Goal: Task Accomplishment & Management: Manage account settings

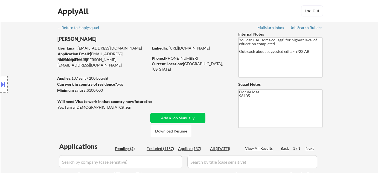
select select ""pending""
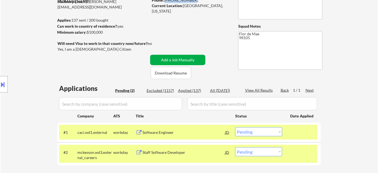
scroll to position [99, 0]
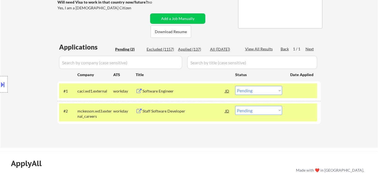
click at [262, 90] on select "Choose an option... Pending Applied Excluded (Questions) Excluded (Expired) Exc…" at bounding box center [258, 90] width 47 height 9
click at [235, 86] on select "Choose an option... Pending Applied Excluded (Questions) Excluded (Expired) Exc…" at bounding box center [258, 90] width 47 height 9
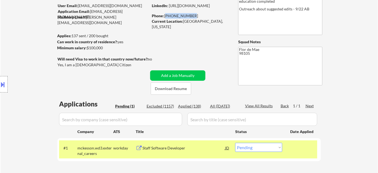
scroll to position [124, 0]
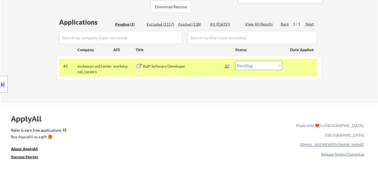
click at [251, 69] on select "Choose an option... Pending Applied Excluded (Questions) Excluded (Expired) Exc…" at bounding box center [258, 65] width 47 height 9
click at [235, 61] on select "Choose an option... Pending Applied Excluded (Questions) Excluded (Expired) Exc…" at bounding box center [258, 65] width 47 height 9
click at [243, 65] on select "Choose an option... Pending Applied Excluded (Questions) Excluded (Expired) Exc…" at bounding box center [258, 65] width 47 height 9
select select ""applied""
click at [235, 61] on select "Choose an option... Pending Applied Excluded (Questions) Excluded (Expired) Exc…" at bounding box center [258, 65] width 47 height 9
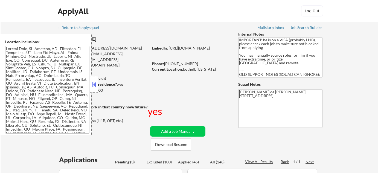
select select ""pending""
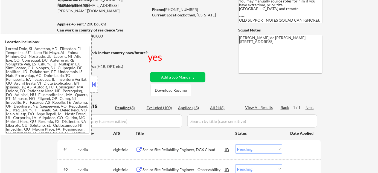
scroll to position [149, 0]
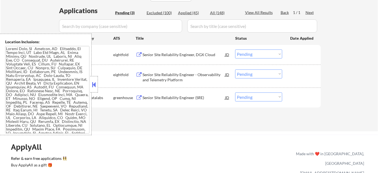
click at [95, 80] on div at bounding box center [94, 84] width 8 height 16
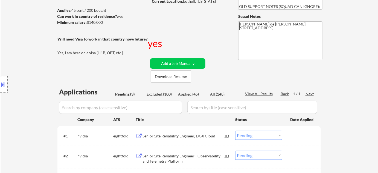
scroll to position [124, 0]
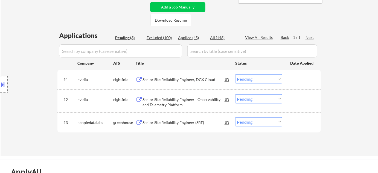
click at [172, 79] on div "Senior Site Reliability Engineer, DGX Cloud" at bounding box center [184, 79] width 83 height 5
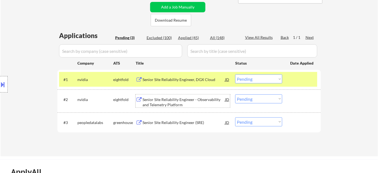
click at [170, 106] on div "Senior Site Reliability Engineer - Observability and Telemetry Platform" at bounding box center [184, 102] width 83 height 11
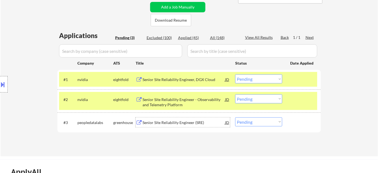
click at [171, 123] on div "Senior Site Reliability Engineer (SRE)" at bounding box center [184, 122] width 83 height 5
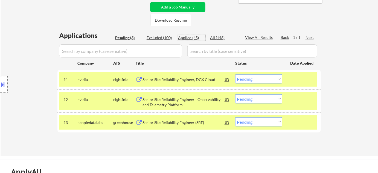
click at [194, 37] on div "Applied (45)" at bounding box center [191, 37] width 27 height 5
click at [165, 57] on input "input" at bounding box center [120, 50] width 123 height 13
select select ""applied""
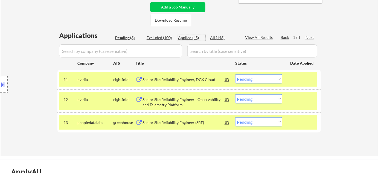
select select ""applied""
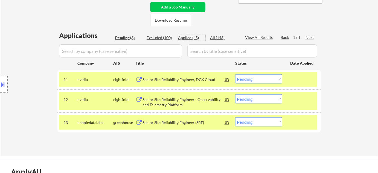
select select ""applied""
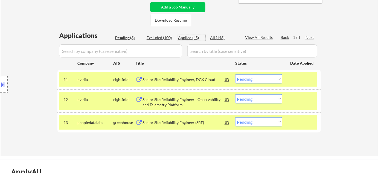
select select ""applied""
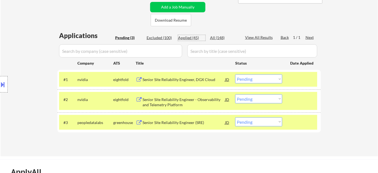
select select ""applied""
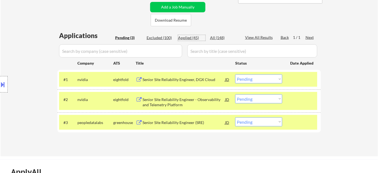
select select ""applied""
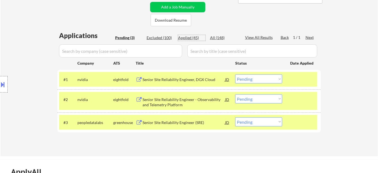
select select ""applied""
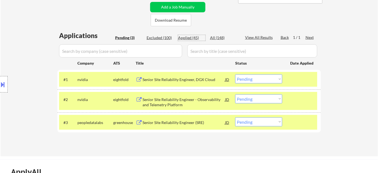
select select ""applied""
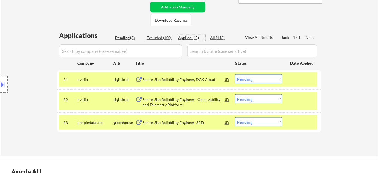
select select ""applied""
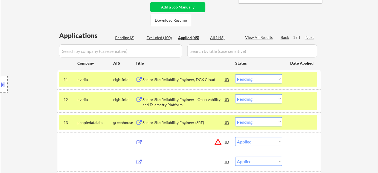
select select ""applied""
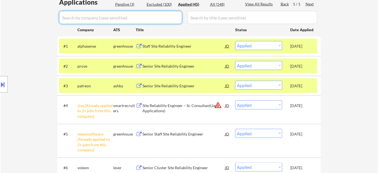
scroll to position [149, 0]
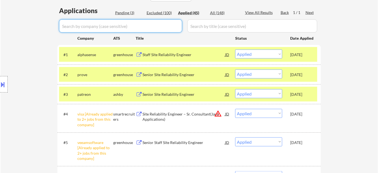
click at [118, 13] on div "Pending (3)" at bounding box center [128, 12] width 27 height 5
select select ""pending""
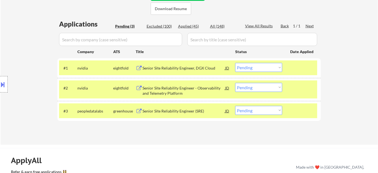
scroll to position [124, 0]
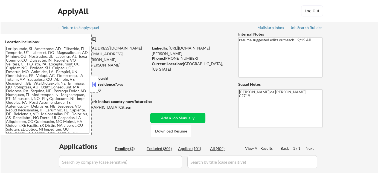
select select ""pending""
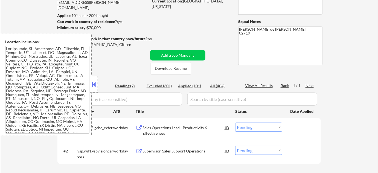
scroll to position [149, 0]
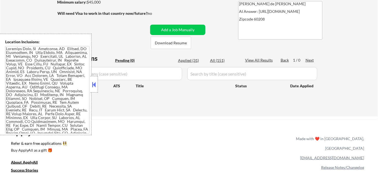
scroll to position [99, 0]
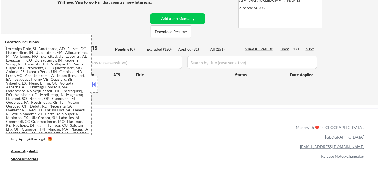
click at [95, 87] on button at bounding box center [94, 84] width 6 height 8
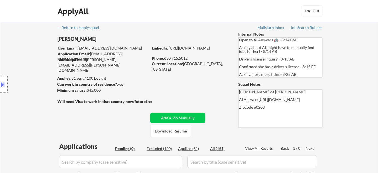
scroll to position [0, 0]
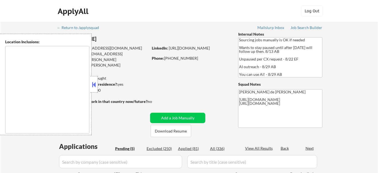
select select ""pending""
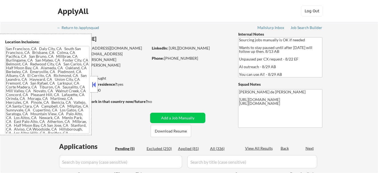
type textarea "San Francisco, CA Daly City, CA South San Francisco, CA Brisbane, CA Colma, CA …"
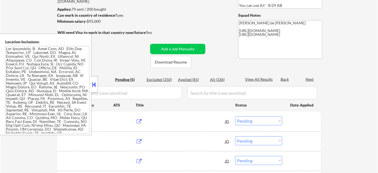
scroll to position [74, 0]
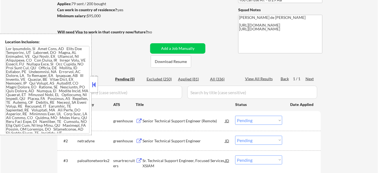
click at [94, 87] on button at bounding box center [94, 84] width 6 height 8
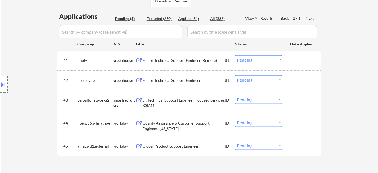
scroll to position [124, 0]
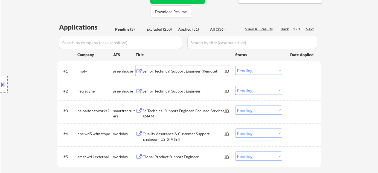
click at [176, 68] on div "Senior Technical Support Engineer (Remote)" at bounding box center [184, 70] width 83 height 5
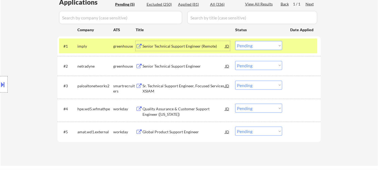
scroll to position [174, 0]
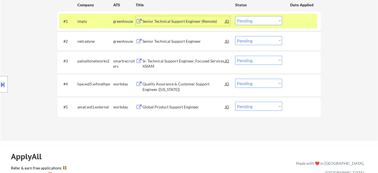
click at [171, 41] on div "Senior Technical Support Engineer" at bounding box center [184, 41] width 83 height 5
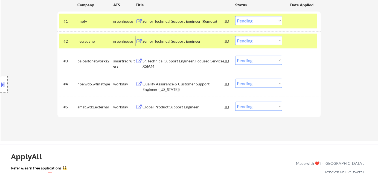
click at [162, 104] on div "Global Product Support Engineer" at bounding box center [184, 106] width 83 height 5
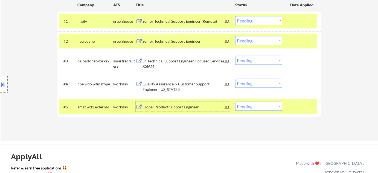
click at [158, 89] on div "Quality Assurance & Customer Support Engineer (California)" at bounding box center [184, 86] width 83 height 11
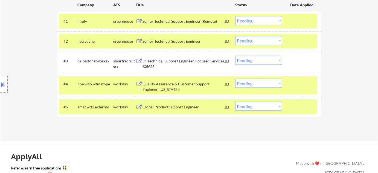
drag, startPoint x: 2, startPoint y: 86, endPoint x: 16, endPoint y: 149, distance: 64.7
click at [3, 86] on button at bounding box center [3, 84] width 6 height 9
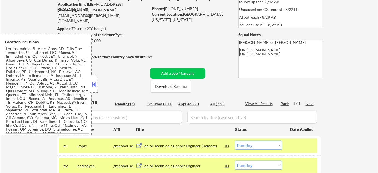
scroll to position [0, 0]
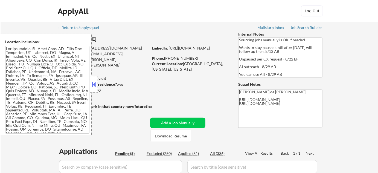
click at [89, 91] on div "Location Inclusions:" at bounding box center [46, 84] width 92 height 101
click at [95, 88] on button at bounding box center [94, 84] width 6 height 8
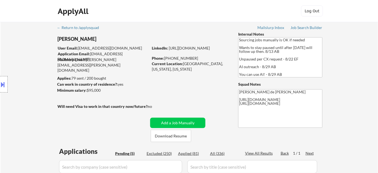
type textarea "Flor de Mae https://www.linkedin.com/in/julianeon/ https://docs.google.com/spre…"
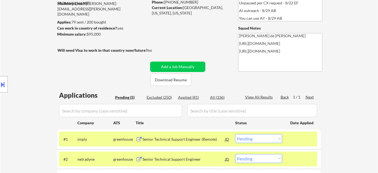
scroll to position [124, 0]
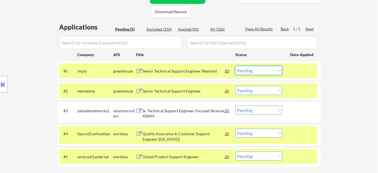
click at [269, 69] on select "Choose an option... Pending Applied Excluded (Questions) Excluded (Expired) Exc…" at bounding box center [258, 70] width 47 height 9
click at [235, 66] on select "Choose an option... Pending Applied Excluded (Questions) Excluded (Expired) Exc…" at bounding box center [258, 70] width 47 height 9
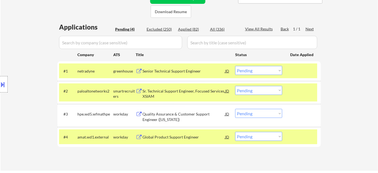
click at [267, 74] on select "Choose an option... Pending Applied Excluded (Questions) Excluded (Expired) Exc…" at bounding box center [258, 70] width 47 height 9
click at [235, 66] on select "Choose an option... Pending Applied Excluded (Questions) Excluded (Expired) Exc…" at bounding box center [258, 70] width 47 height 9
select select ""pending""
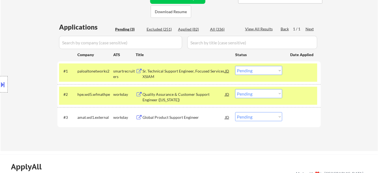
click at [3, 85] on button at bounding box center [3, 84] width 6 height 9
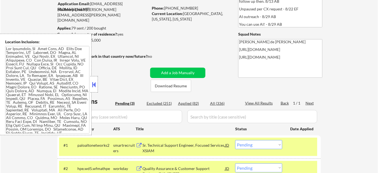
scroll to position [50, 0]
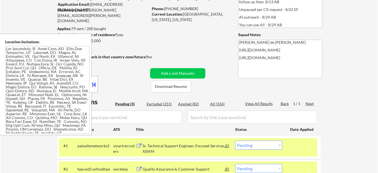
click at [94, 71] on div "Location Inclusions:" at bounding box center [49, 84] width 98 height 101
click at [92, 82] on button at bounding box center [94, 84] width 6 height 8
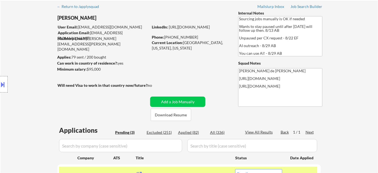
scroll to position [0, 0]
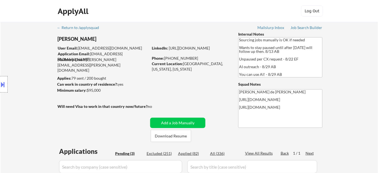
drag, startPoint x: 73, startPoint y: 38, endPoint x: 105, endPoint y: 38, distance: 32.6
click at [105, 38] on body "← Return to /applysquad Mailslurp Inbox Job Search Builder Julian Martinez User…" at bounding box center [189, 86] width 378 height 173
click at [109, 40] on div "Julian Martinez" at bounding box center [113, 39] width 112 height 7
click at [164, 57] on div "Phone: (415) 231-8299" at bounding box center [190, 58] width 77 height 5
drag, startPoint x: 165, startPoint y: 57, endPoint x: 194, endPoint y: 59, distance: 29.3
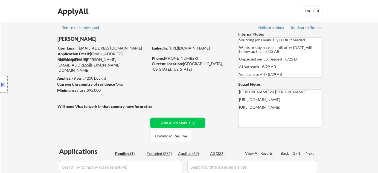
click at [194, 59] on div "Phone: (415) 231-8299" at bounding box center [190, 58] width 77 height 5
copy div "(415) 231-8299"
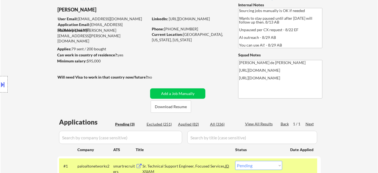
scroll to position [124, 0]
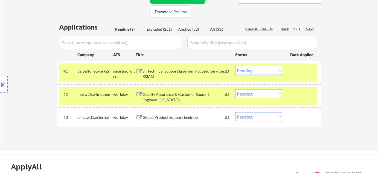
click at [266, 116] on select "Choose an option... Pending Applied Excluded (Questions) Excluded (Expired) Exc…" at bounding box center [258, 116] width 47 height 9
select select ""applied""
click at [235, 112] on select "Choose an option... Pending Applied Excluded (Questions) Excluded (Expired) Exc…" at bounding box center [258, 116] width 47 height 9
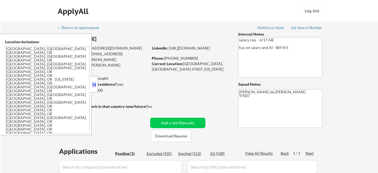
select select ""pending""
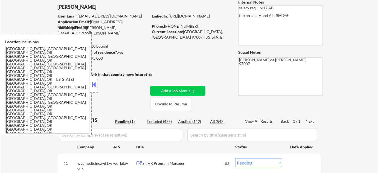
scroll to position [25, 0]
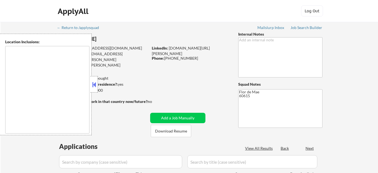
select select ""pending""
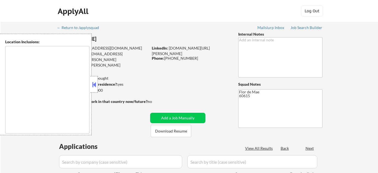
select select ""pending""
type textarea "[GEOGRAPHIC_DATA], [GEOGRAPHIC_DATA] [GEOGRAPHIC_DATA], [GEOGRAPHIC_DATA], [GEO…"
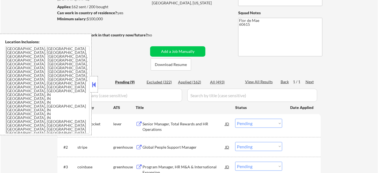
scroll to position [149, 0]
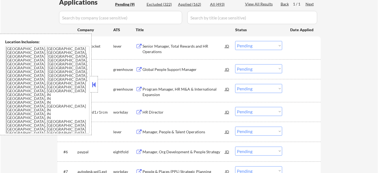
click at [92, 82] on button at bounding box center [94, 84] width 6 height 8
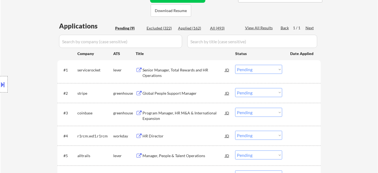
scroll to position [124, 0]
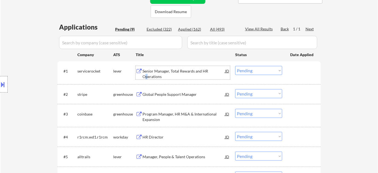
click at [147, 76] on div "Senior Manager, Total Rewards and HR Operations" at bounding box center [184, 73] width 83 height 11
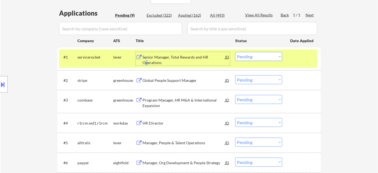
scroll to position [149, 0]
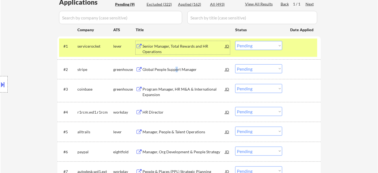
click at [176, 72] on div "Global People Support Manager" at bounding box center [184, 69] width 83 height 10
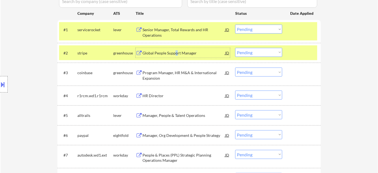
scroll to position [174, 0]
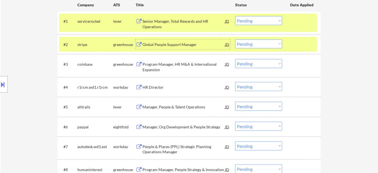
click at [162, 108] on div "Manager, People & Talent Operations" at bounding box center [184, 106] width 83 height 5
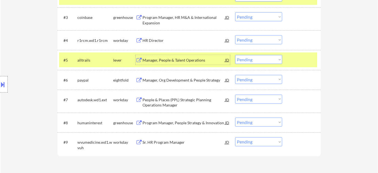
scroll to position [224, 0]
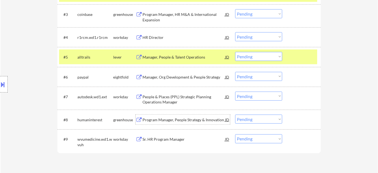
click at [171, 120] on div "Program Manager, People Strategy & Innovation" at bounding box center [184, 119] width 83 height 5
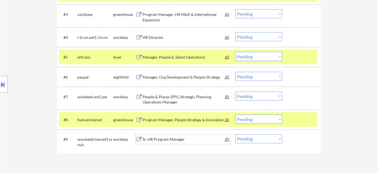
click at [169, 143] on div "Sr. HR Program Manager" at bounding box center [184, 139] width 83 height 10
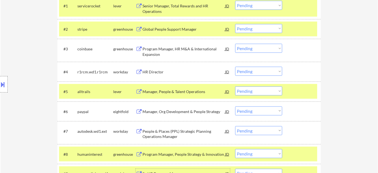
scroll to position [174, 0]
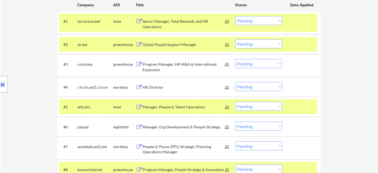
click at [269, 21] on select "Choose an option... Pending Applied Excluded (Questions) Excluded (Expired) Exc…" at bounding box center [258, 20] width 47 height 9
click at [235, 16] on select "Choose an option... Pending Applied Excluded (Questions) Excluded (Expired) Exc…" at bounding box center [258, 20] width 47 height 9
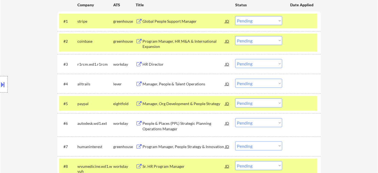
click at [247, 22] on select "Choose an option... Pending Applied Excluded (Questions) Excluded (Expired) Exc…" at bounding box center [258, 20] width 47 height 9
click at [235, 16] on select "Choose an option... Pending Applied Excluded (Questions) Excluded (Expired) Exc…" at bounding box center [258, 20] width 47 height 9
select select ""pending""
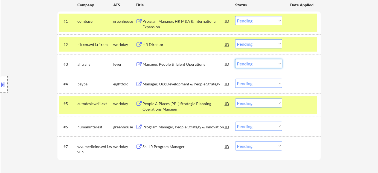
drag, startPoint x: 256, startPoint y: 63, endPoint x: 256, endPoint y: 67, distance: 4.1
click at [256, 63] on select "Choose an option... Pending Applied Excluded (Questions) Excluded (Expired) Exc…" at bounding box center [258, 63] width 47 height 9
click at [235, 59] on select "Choose an option... Pending Applied Excluded (Questions) Excluded (Expired) Exc…" at bounding box center [258, 63] width 47 height 9
select select ""pending""
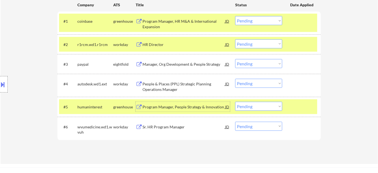
click at [185, 107] on div "Program Manager, People Strategy & Innovation" at bounding box center [184, 106] width 83 height 5
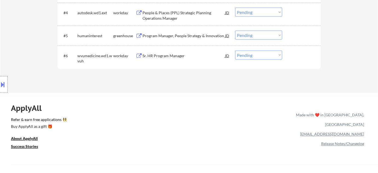
scroll to position [224, 0]
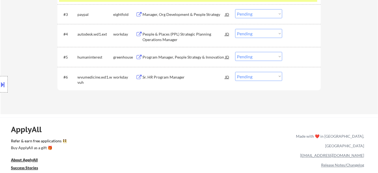
click at [259, 56] on select "Choose an option... Pending Applied Excluded (Questions) Excluded (Expired) Exc…" at bounding box center [258, 56] width 47 height 9
click at [235, 52] on select "Choose an option... Pending Applied Excluded (Questions) Excluded (Expired) Exc…" at bounding box center [258, 56] width 47 height 9
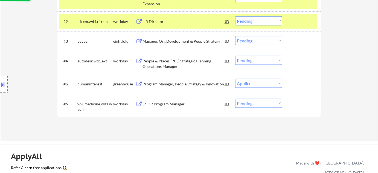
scroll to position [149, 0]
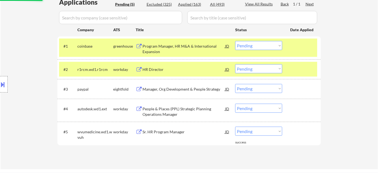
click at [171, 134] on div "Sr. HR Program Manager" at bounding box center [184, 131] width 83 height 5
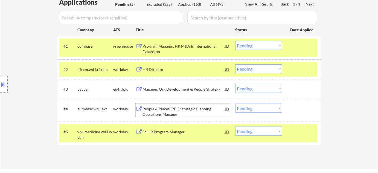
click at [163, 111] on div "People & Places (PPL) Strategic Planning Operations Manager" at bounding box center [184, 111] width 83 height 11
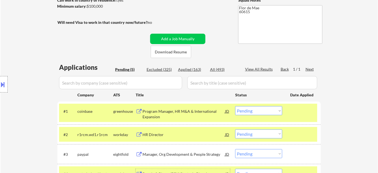
scroll to position [25, 0]
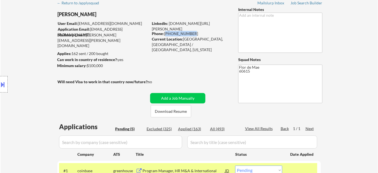
drag, startPoint x: 165, startPoint y: 33, endPoint x: 191, endPoint y: 33, distance: 26.0
click at [191, 33] on div "Phone: 773-230-1336" at bounding box center [190, 33] width 77 height 5
copy div "773-230-1336"
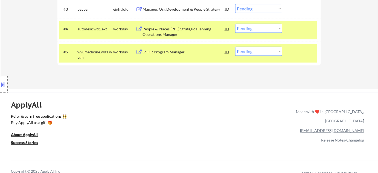
scroll to position [199, 0]
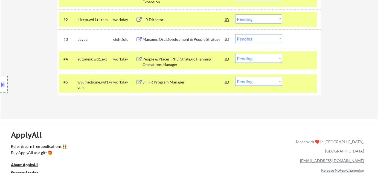
click at [239, 82] on select "Choose an option... Pending Applied Excluded (Questions) Excluded (Expired) Exc…" at bounding box center [258, 81] width 47 height 9
select select ""excluded""
click at [235, 77] on select "Choose an option... Pending Applied Excluded (Questions) Excluded (Expired) Exc…" at bounding box center [258, 81] width 47 height 9
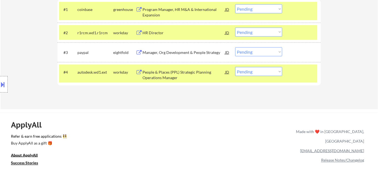
scroll to position [174, 0]
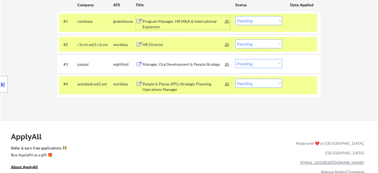
click at [162, 19] on div "Program Manager, HR M&A & International Expansion" at bounding box center [184, 24] width 83 height 11
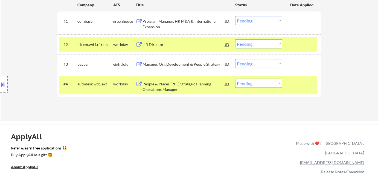
click at [167, 125] on div "ApplyAll Refer & earn free applications 👯‍♀️ Buy ApplyAll as a gift 🎁 About App…" at bounding box center [189, 166] width 378 height 85
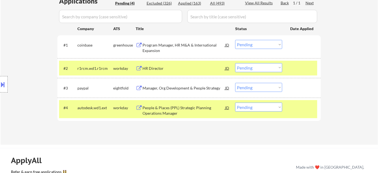
scroll to position [124, 0]
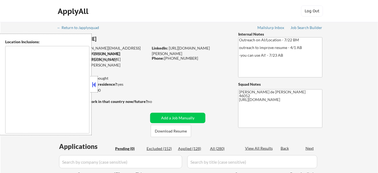
type textarea "[GEOGRAPHIC_DATA], IN [GEOGRAPHIC_DATA], IN [GEOGRAPHIC_DATA], IN [GEOGRAPHIC_D…"
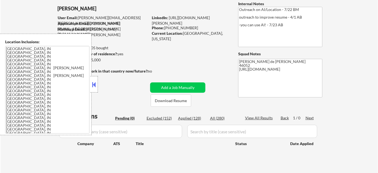
scroll to position [74, 0]
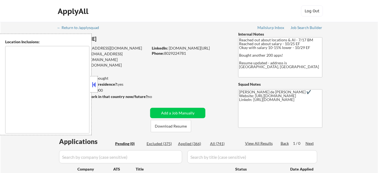
type textarea "Remote, [GEOGRAPHIC_DATA] [GEOGRAPHIC_DATA], [GEOGRAPHIC_DATA] [GEOGRAPHIC_DATA…"
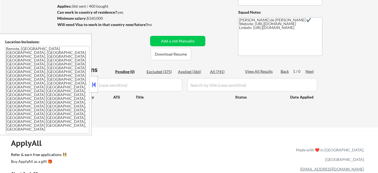
scroll to position [74, 0]
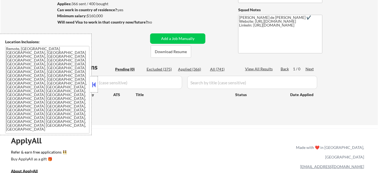
click at [93, 84] on button at bounding box center [94, 84] width 6 height 8
